Goal: Find specific page/section: Find specific page/section

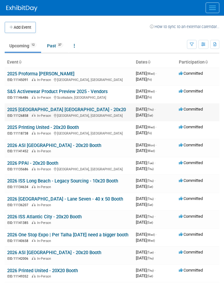
click at [36, 110] on link "2025 [GEOGRAPHIC_DATA] [GEOGRAPHIC_DATA] - 20x20" at bounding box center [66, 110] width 119 height 6
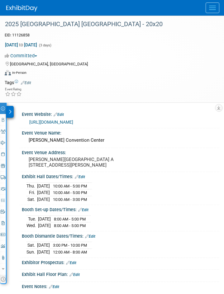
click at [8, 109] on div at bounding box center [10, 112] width 7 height 12
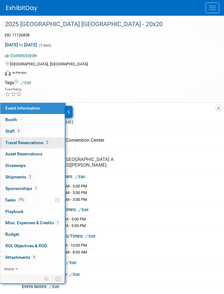
click at [21, 146] on link "2 Travel Reservations 2" at bounding box center [32, 143] width 65 height 11
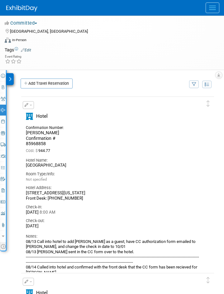
scroll to position [31, 0]
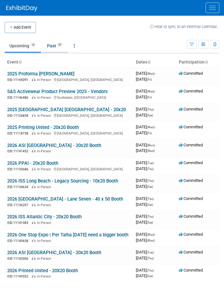
click at [51, 48] on link "Past 37" at bounding box center [55, 46] width 26 height 12
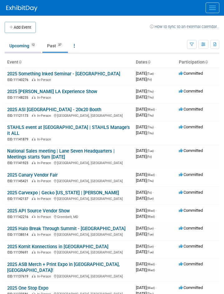
click at [29, 44] on link "Upcoming 12" at bounding box center [23, 46] width 36 height 12
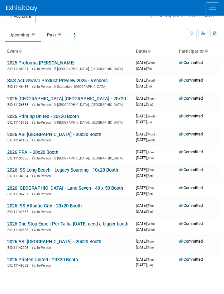
scroll to position [6, 0]
